Goal: Register for event/course

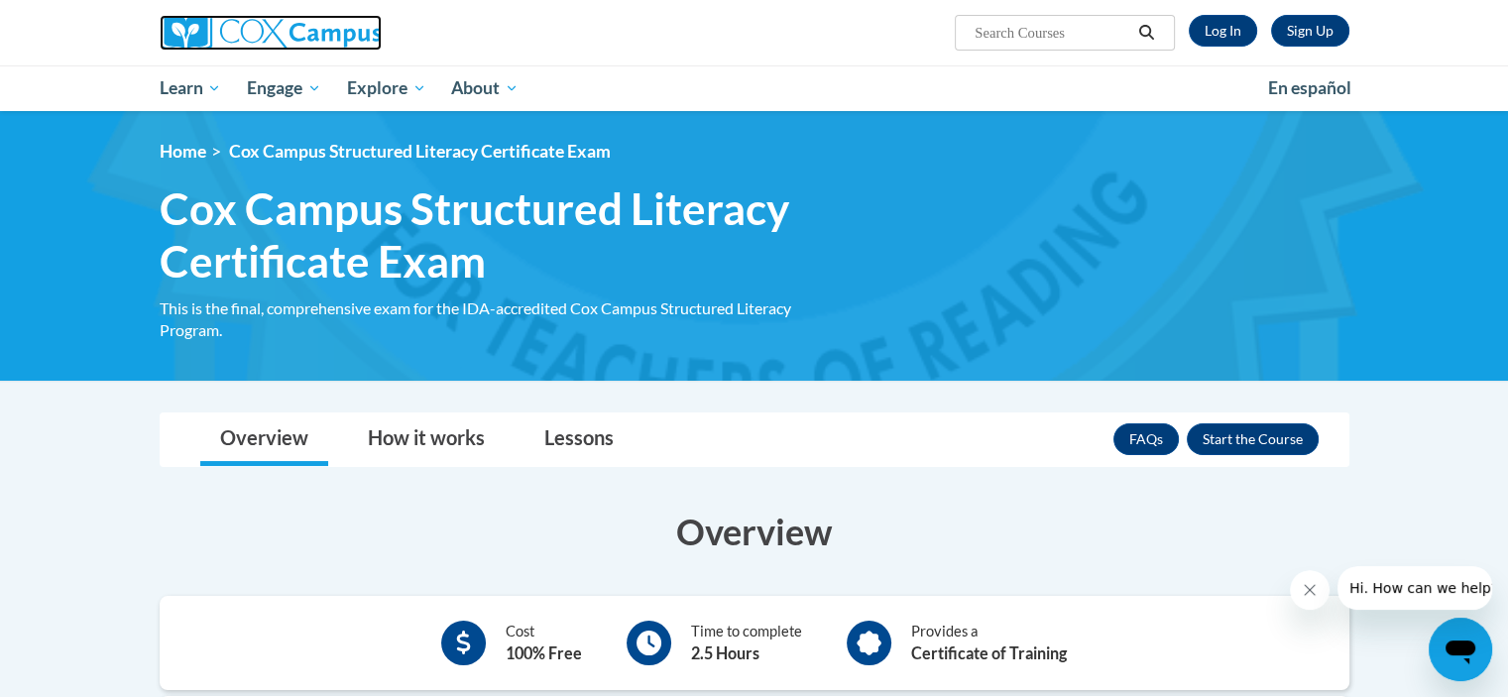
click at [321, 35] on img at bounding box center [271, 33] width 222 height 36
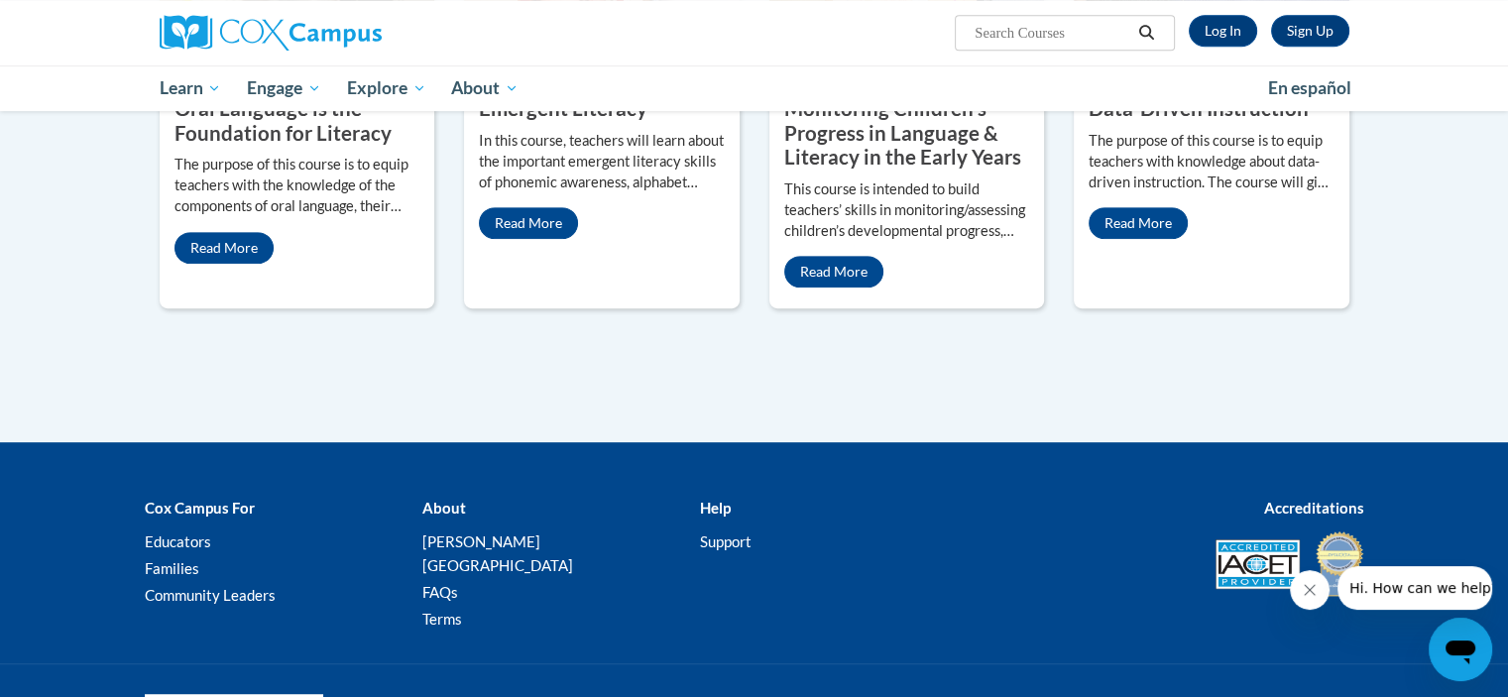
scroll to position [1002, 0]
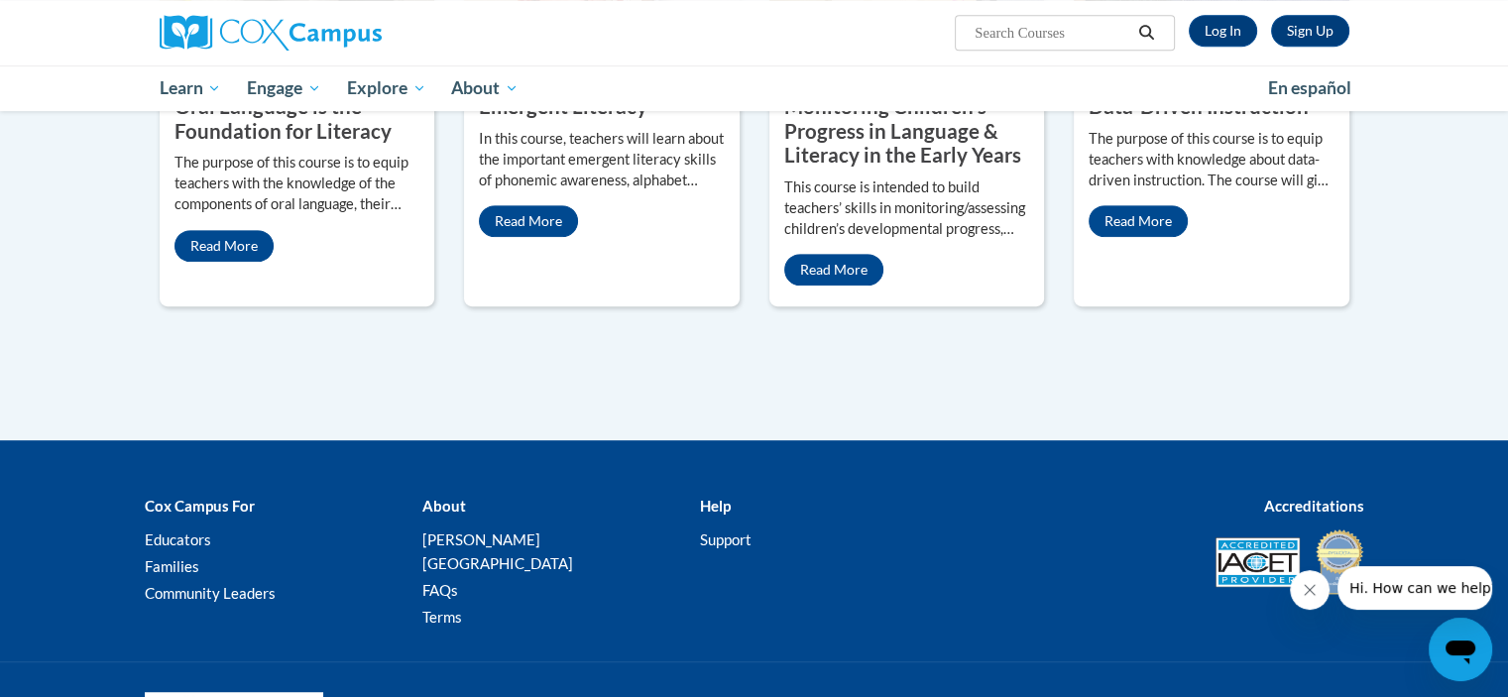
click at [1314, 593] on icon "Close message from company" at bounding box center [1310, 590] width 10 height 10
click at [194, 538] on link "Educators" at bounding box center [178, 539] width 66 height 18
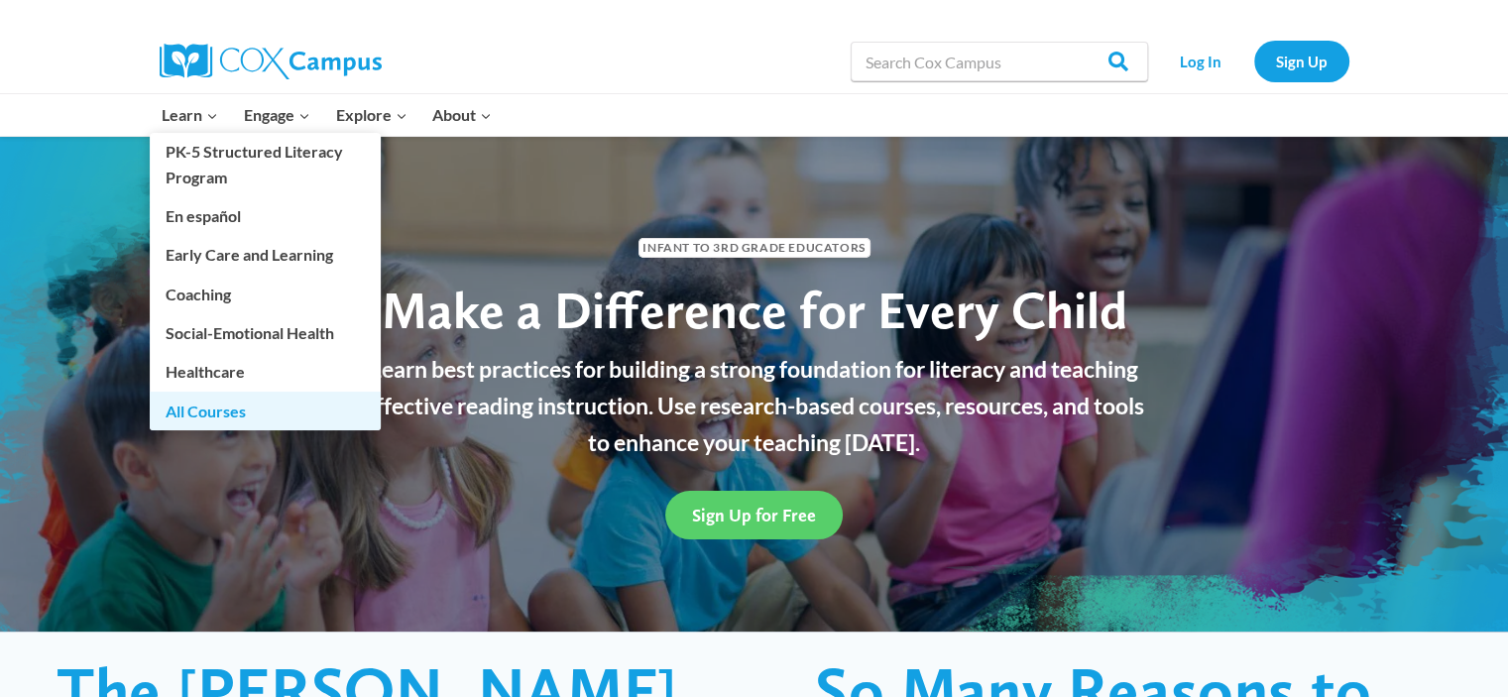
click at [202, 410] on link "All Courses" at bounding box center [265, 411] width 231 height 38
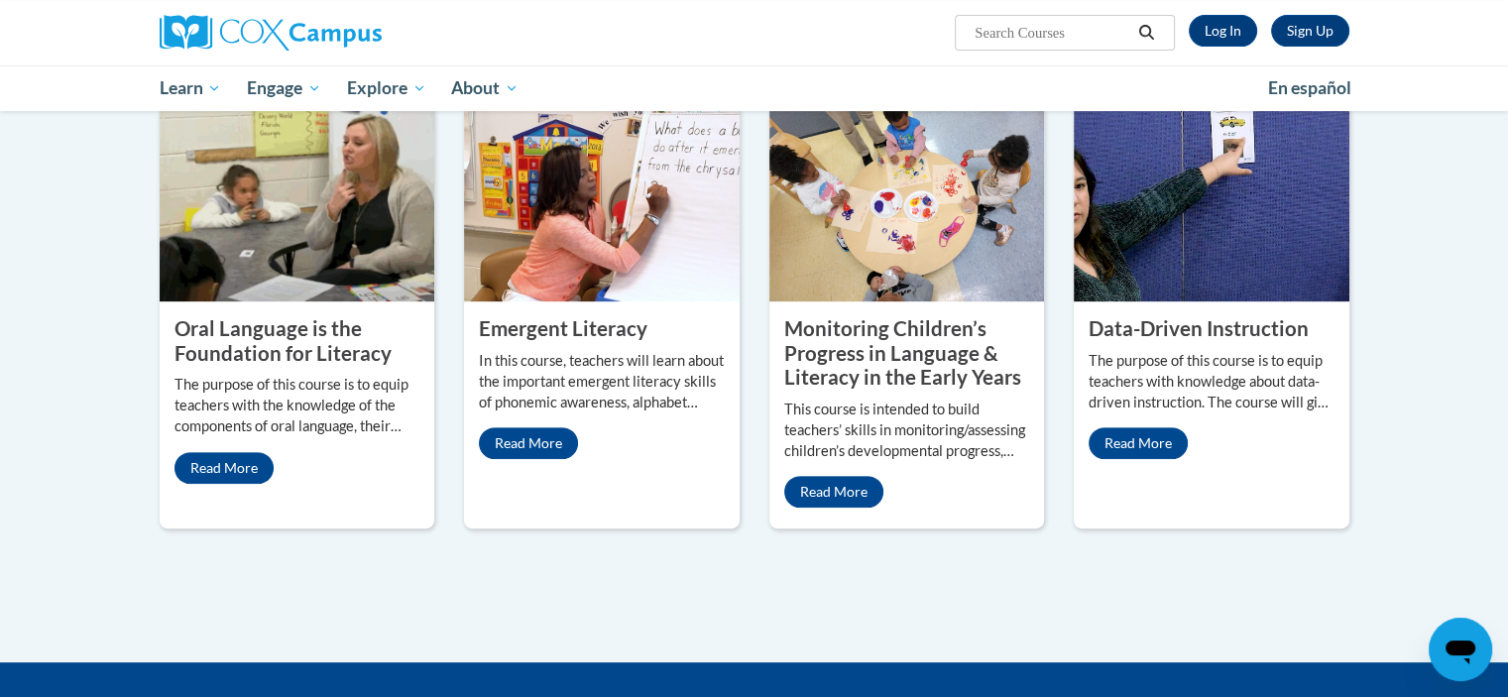
scroll to position [668, 0]
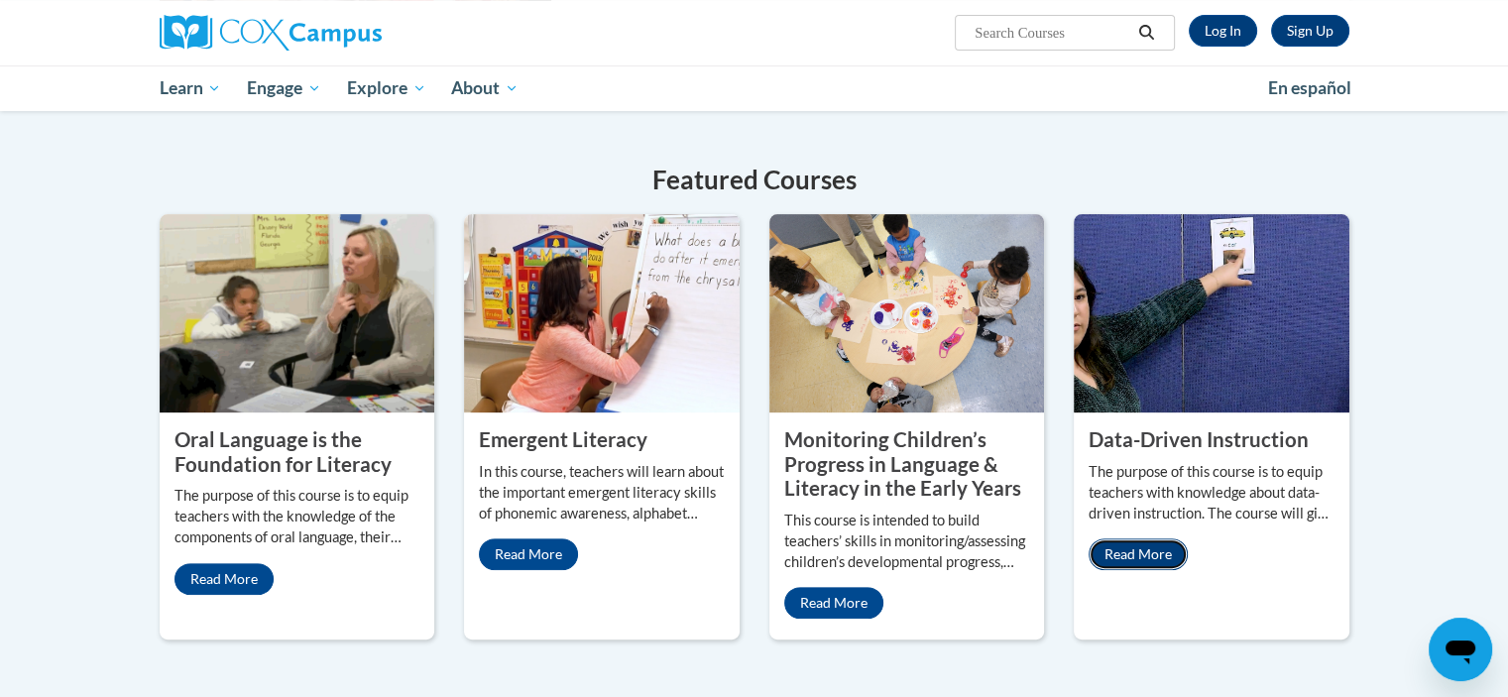
click at [1166, 553] on link "Read More" at bounding box center [1138, 554] width 99 height 32
click at [852, 603] on link "Read More" at bounding box center [833, 603] width 99 height 32
click at [539, 557] on link "Read More" at bounding box center [528, 554] width 99 height 32
click at [981, 23] on input "Search..." at bounding box center [1052, 33] width 159 height 24
type input "dyslexia"
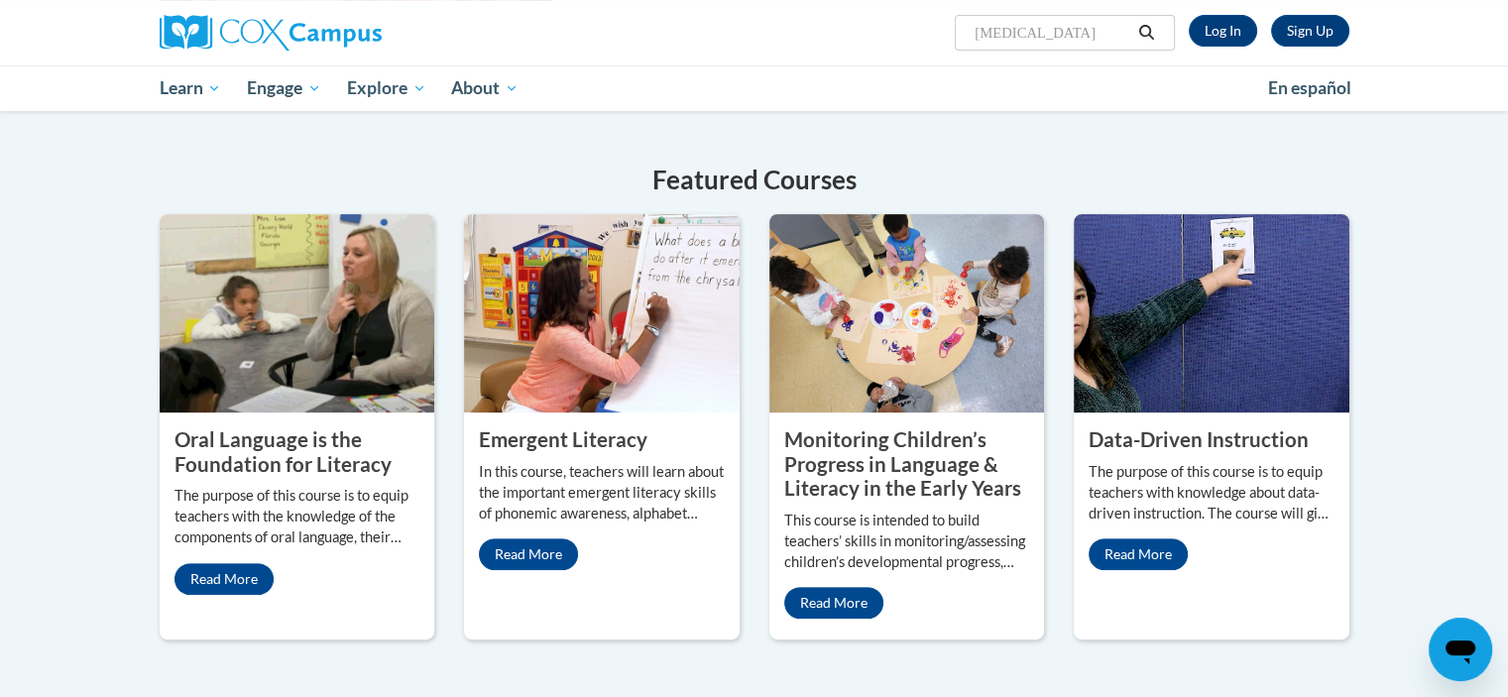
click at [1145, 35] on icon "Search" at bounding box center [1146, 32] width 15 height 15
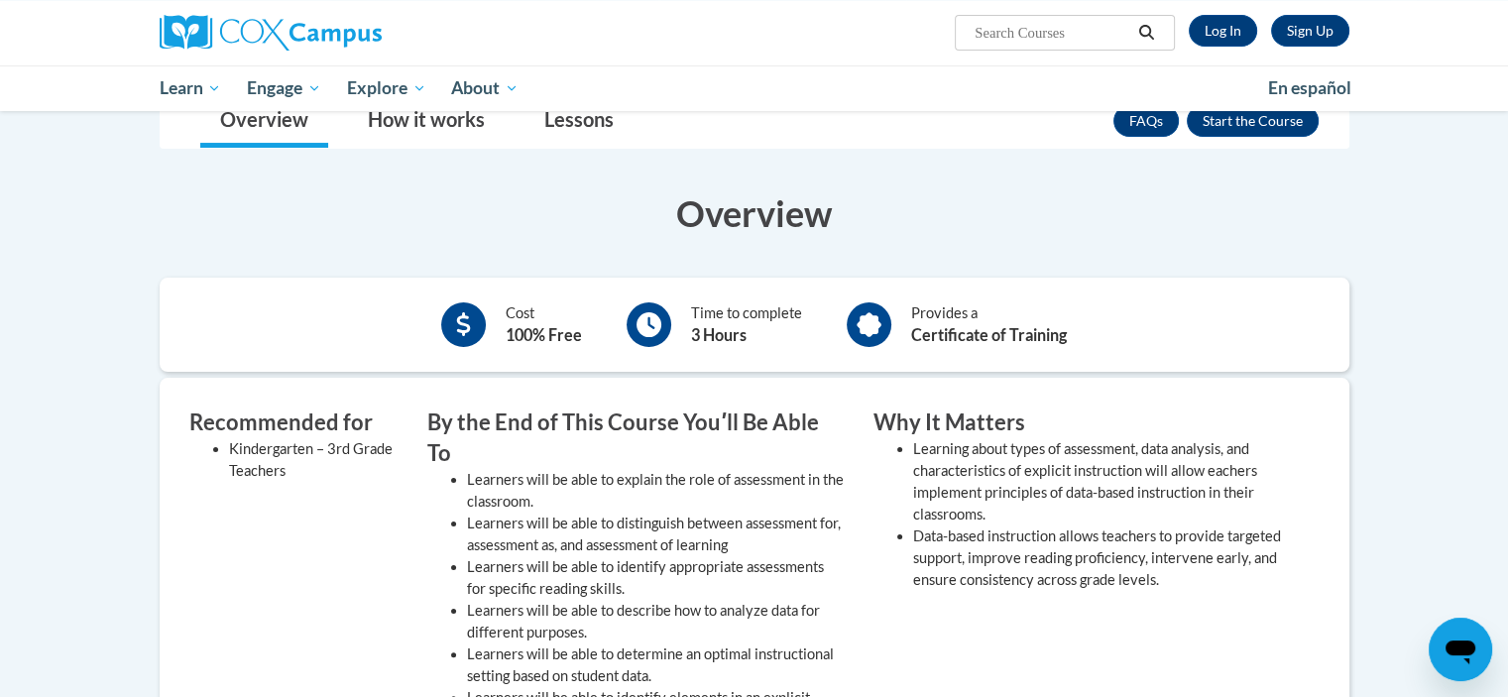
scroll to position [317, 0]
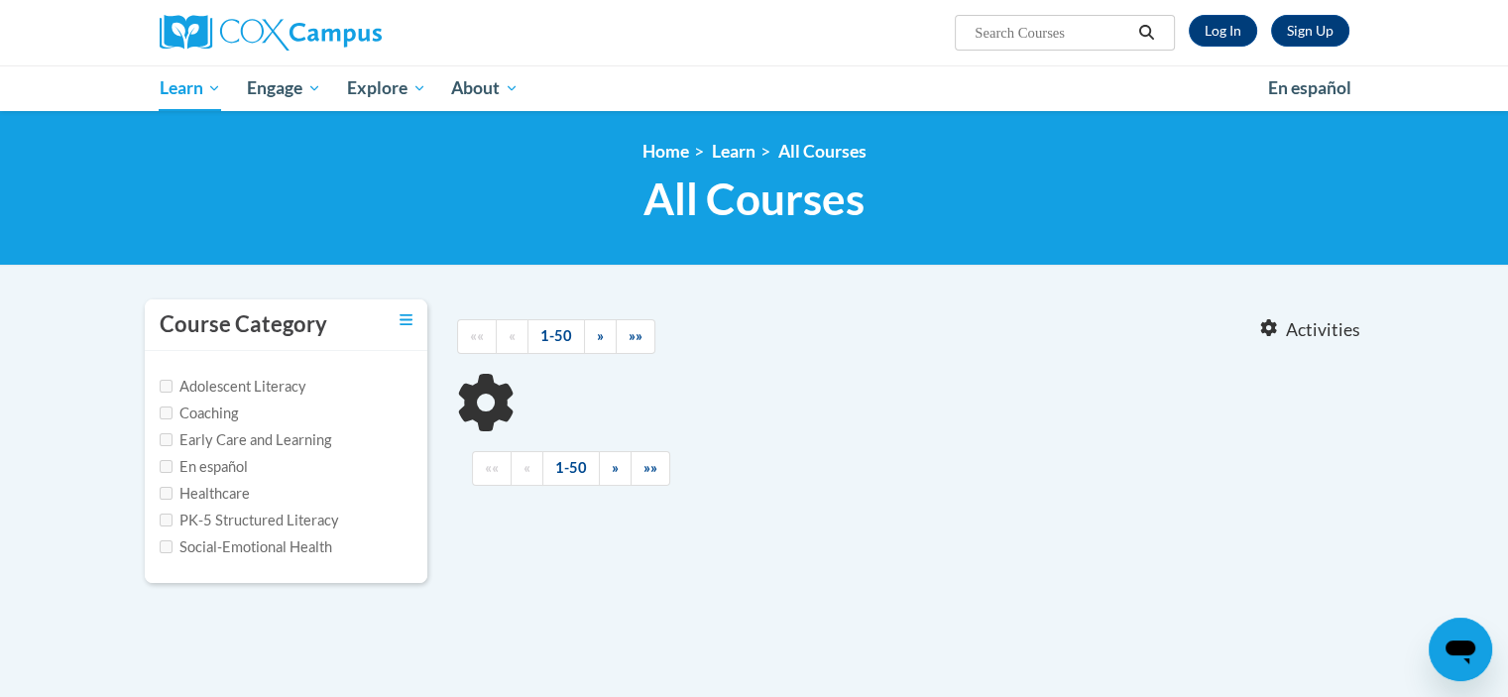
type input "[MEDICAL_DATA]"
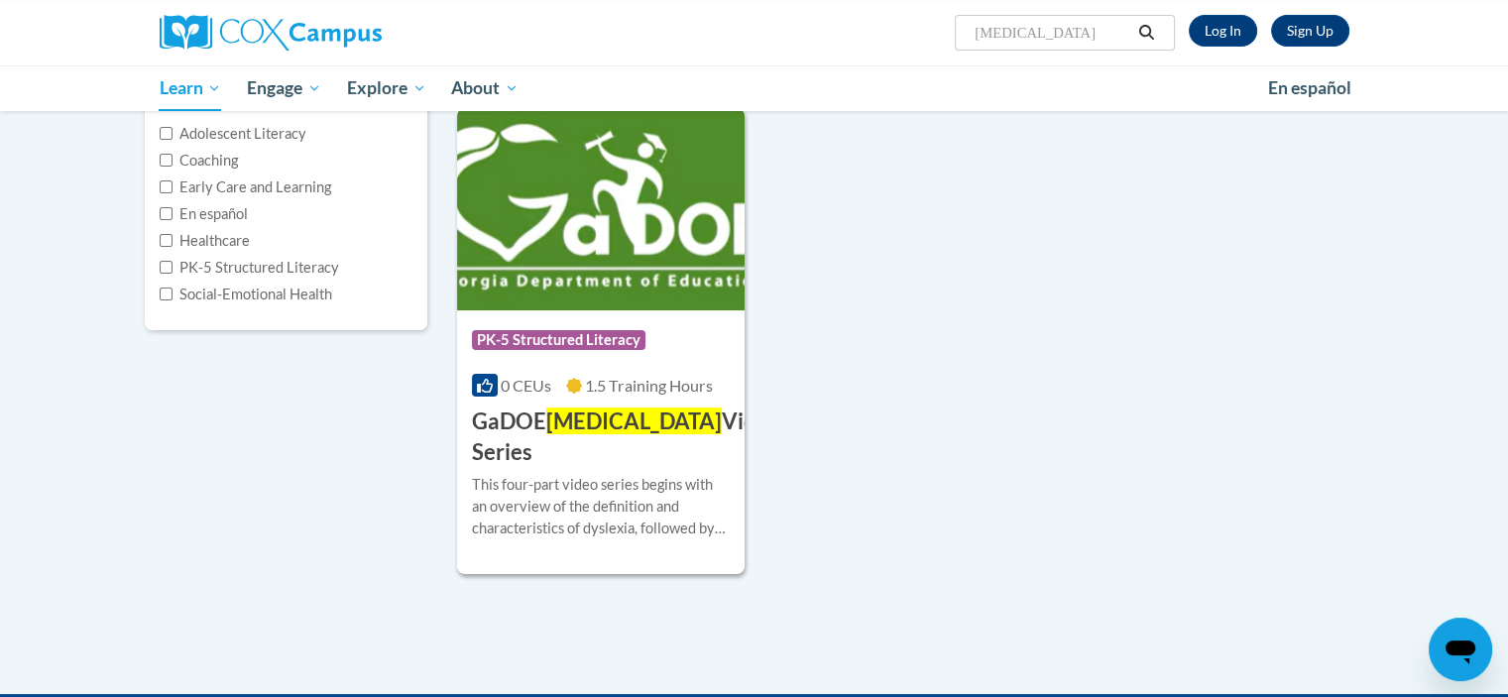
scroll to position [254, 0]
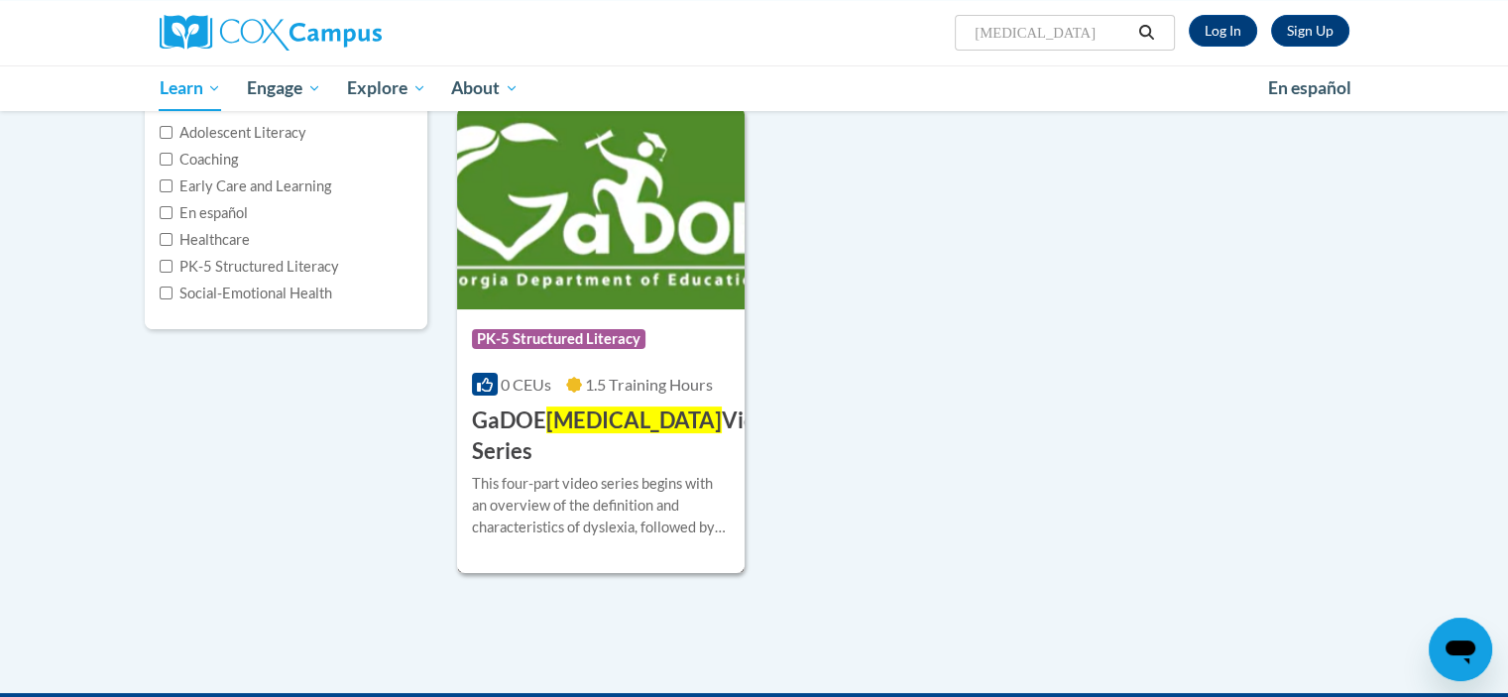
click at [593, 507] on div "This four-part video series begins with an overview of the definition and chara…" at bounding box center [601, 505] width 259 height 65
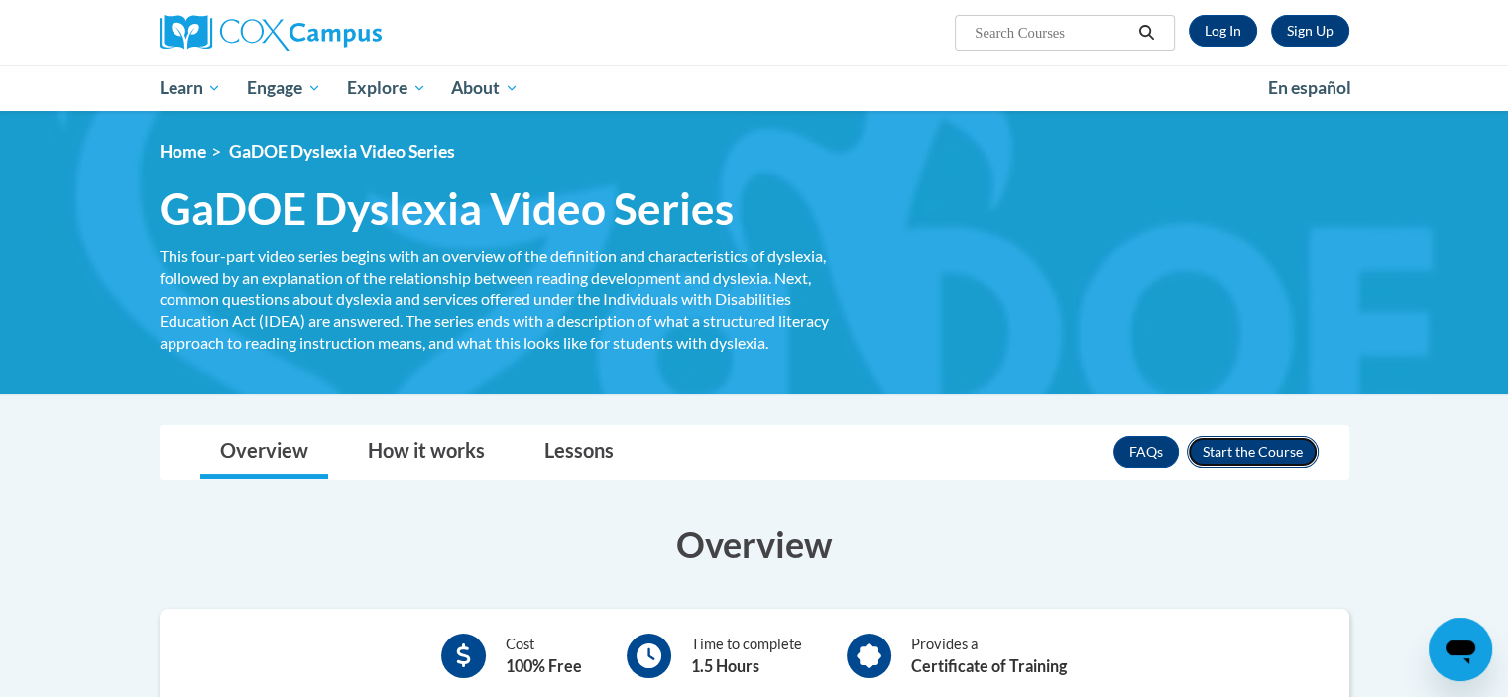
click at [1243, 445] on button "Enroll" at bounding box center [1253, 452] width 132 height 32
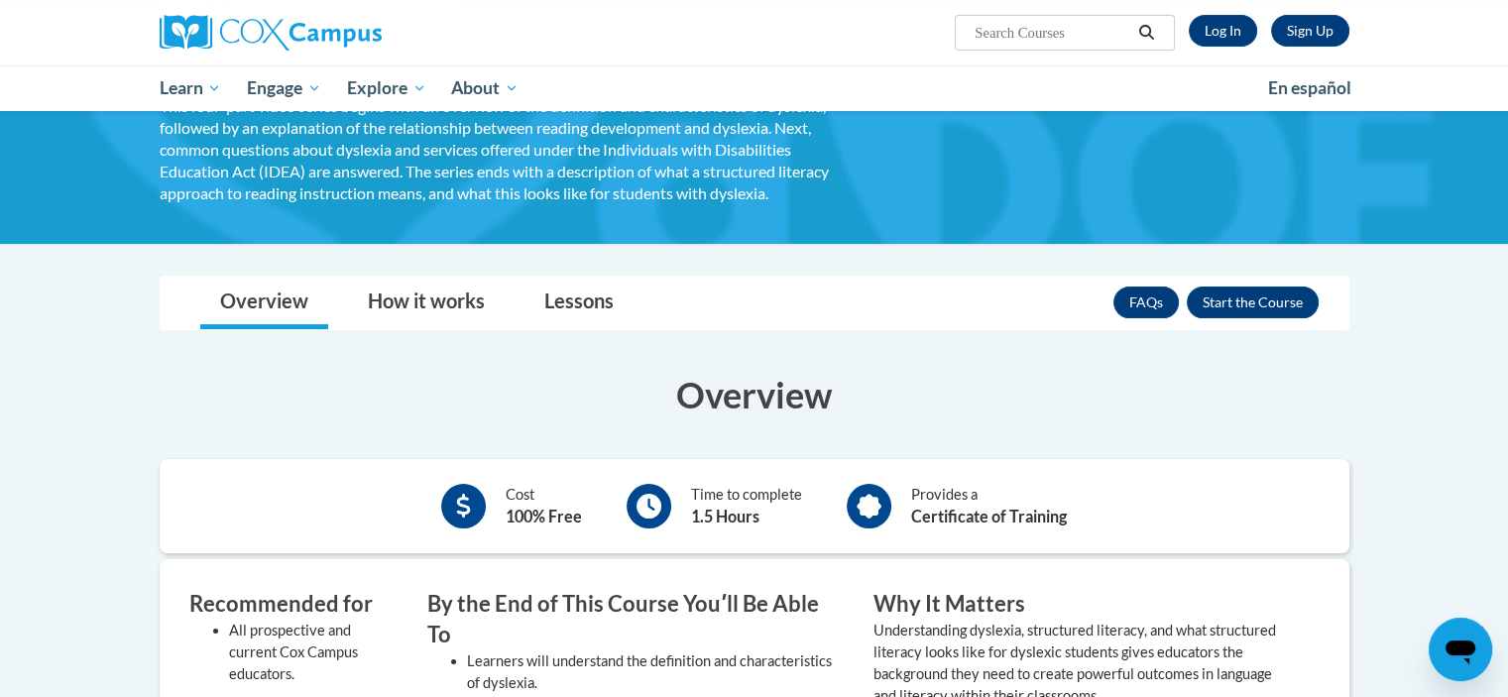
scroll to position [153, 0]
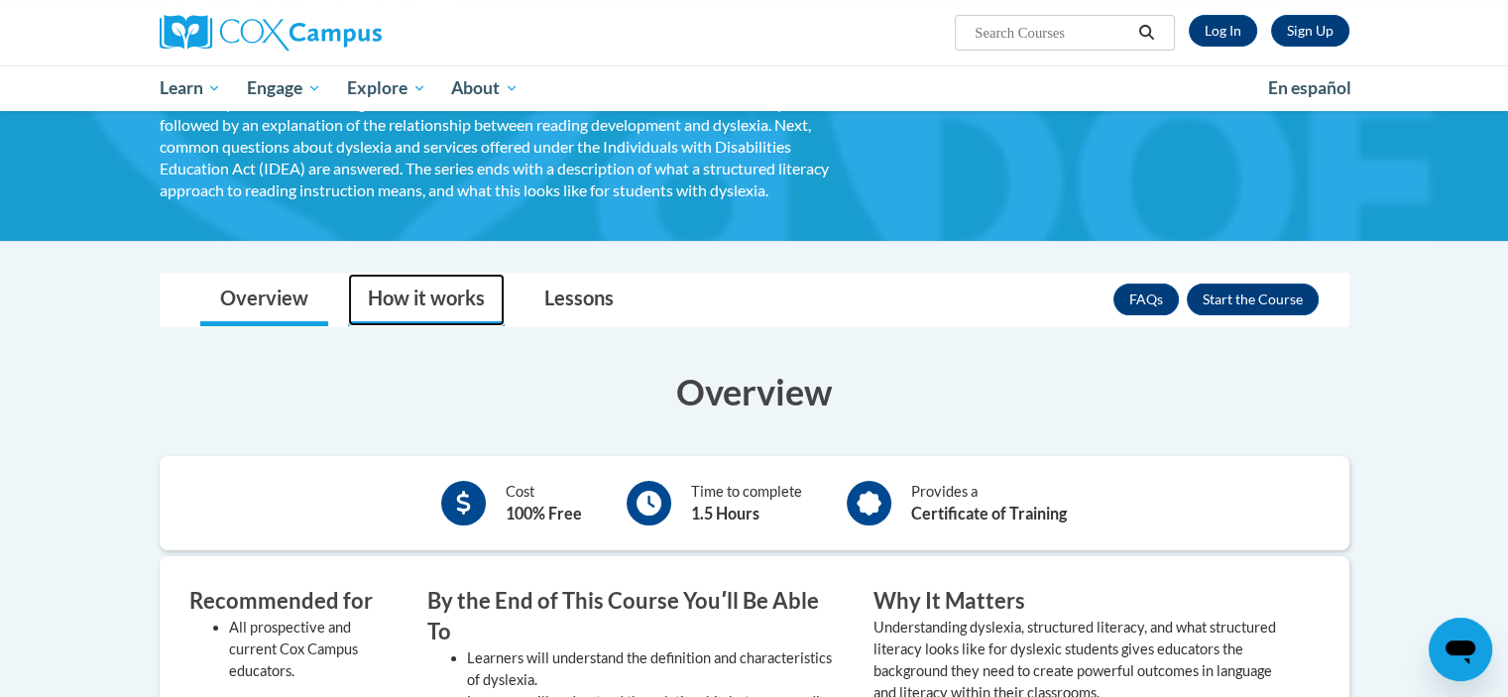
click at [437, 289] on link "How it works" at bounding box center [426, 300] width 157 height 53
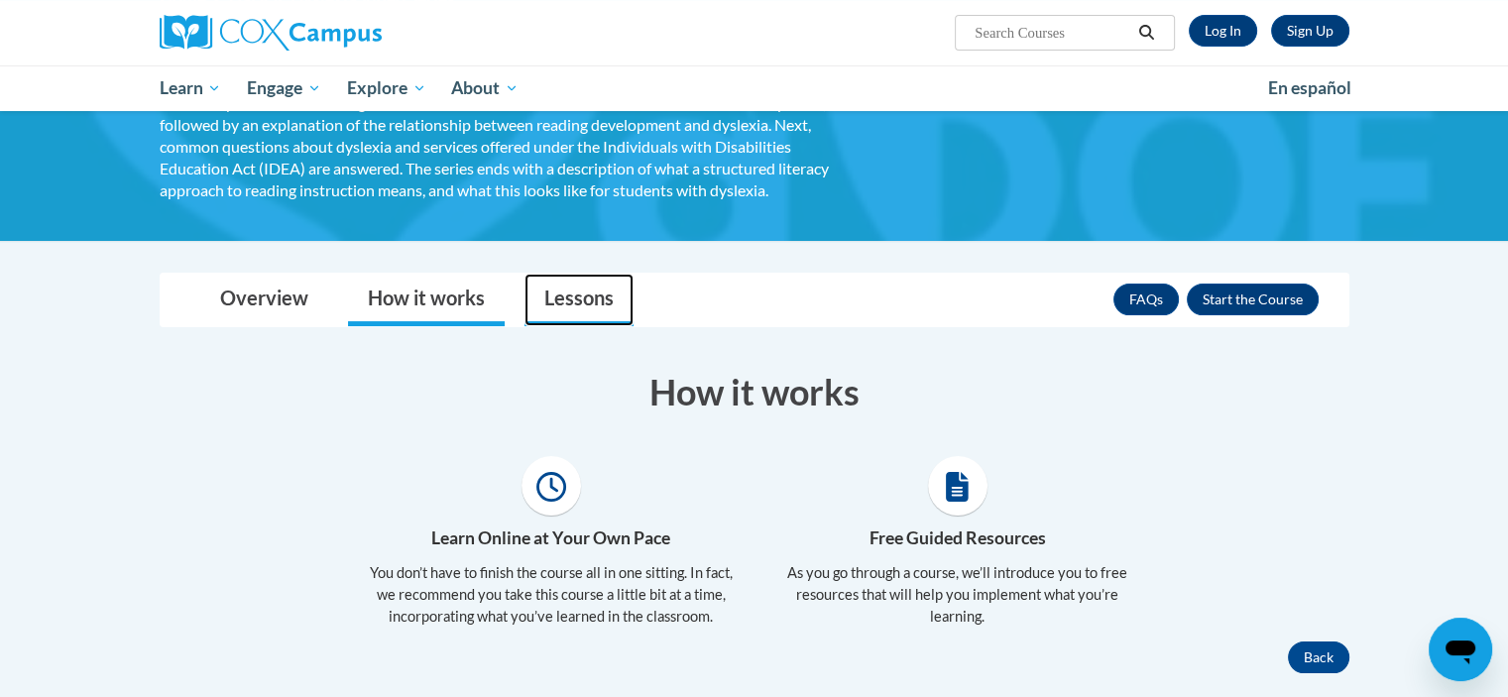
click at [557, 306] on link "Lessons" at bounding box center [579, 300] width 109 height 53
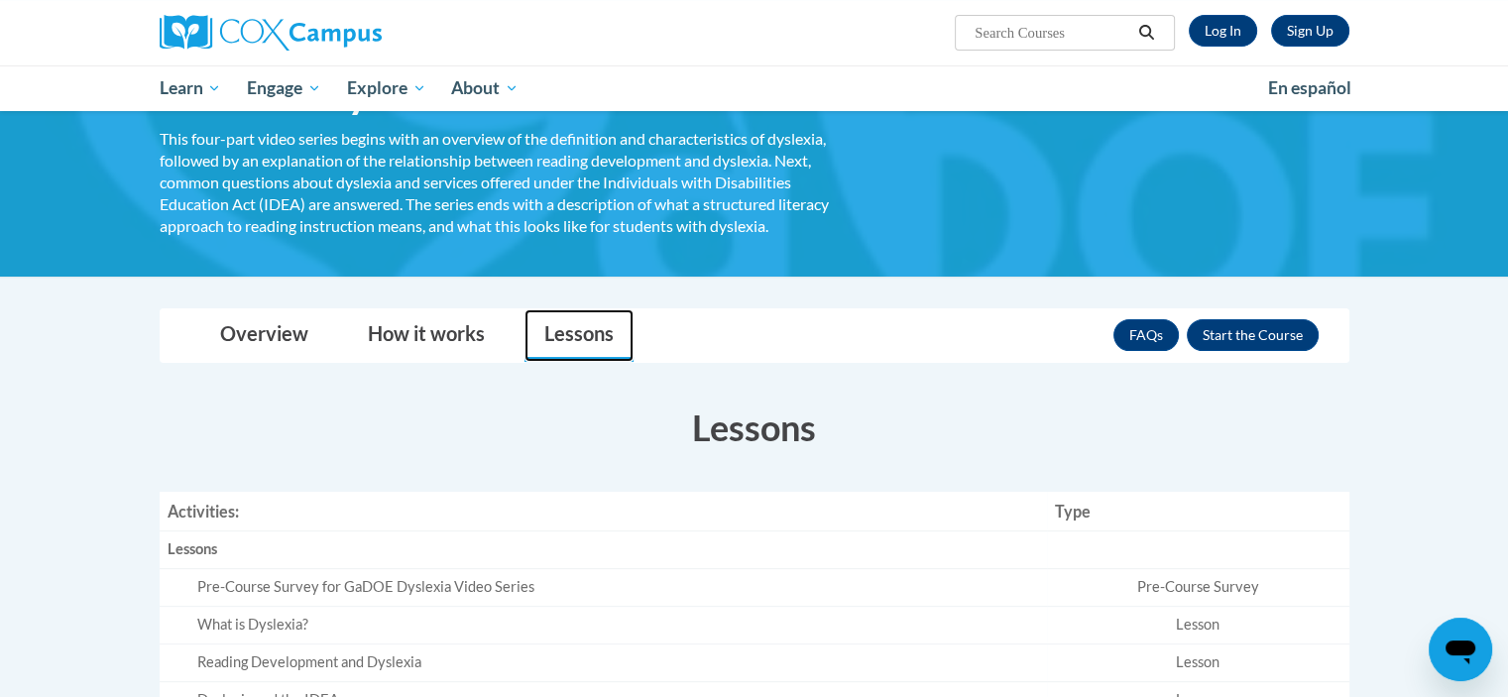
scroll to position [0, 0]
